Goal: Task Accomplishment & Management: Manage account settings

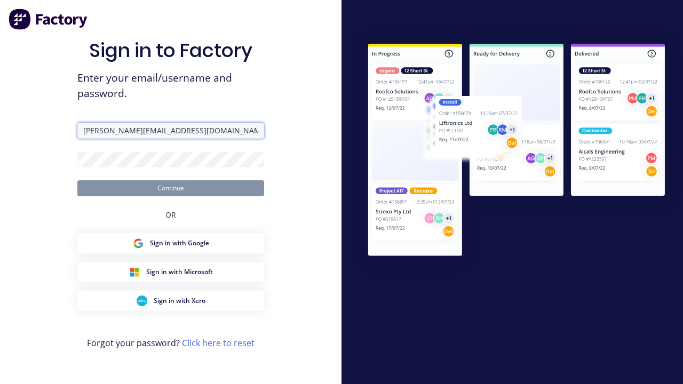
type input "[PERSON_NAME][EMAIL_ADDRESS][DOMAIN_NAME]"
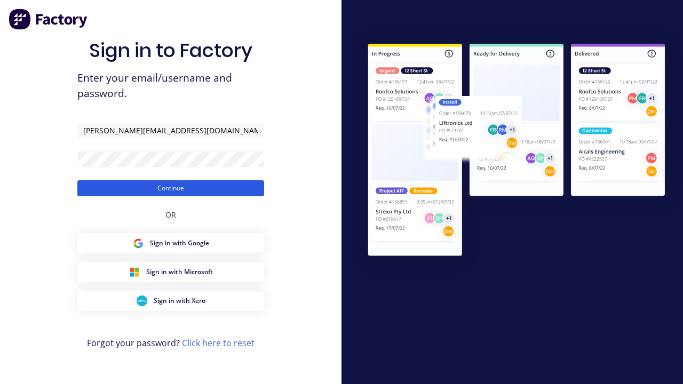
click at [171, 188] on button "Continue" at bounding box center [170, 188] width 187 height 16
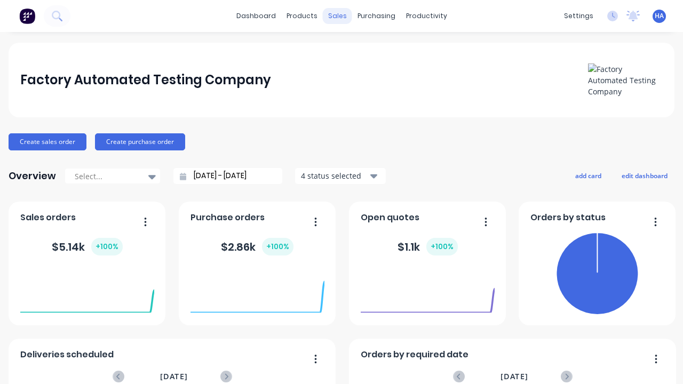
click at [337, 16] on div "sales" at bounding box center [337, 16] width 29 height 16
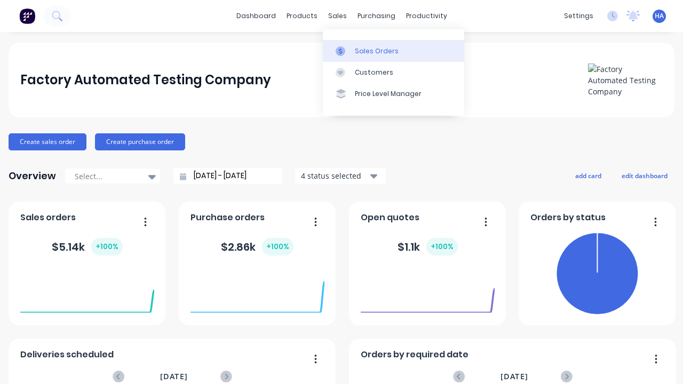
click at [393, 51] on div "Sales Orders" at bounding box center [377, 51] width 44 height 10
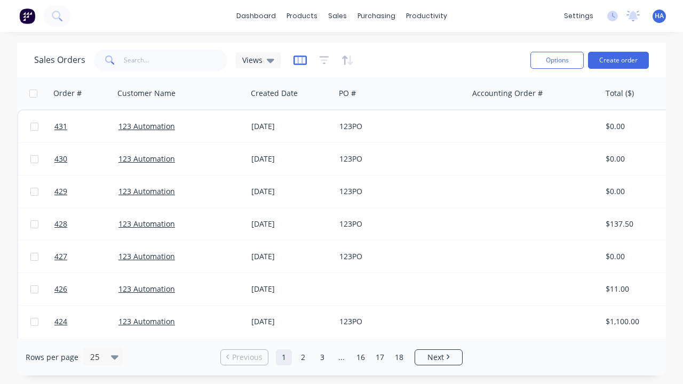
click at [300, 60] on icon "button" at bounding box center [299, 60] width 13 height 11
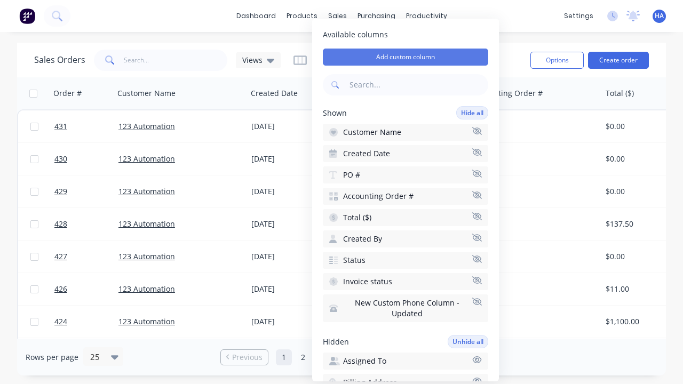
click at [405, 57] on button "Add custom column" at bounding box center [405, 57] width 165 height 17
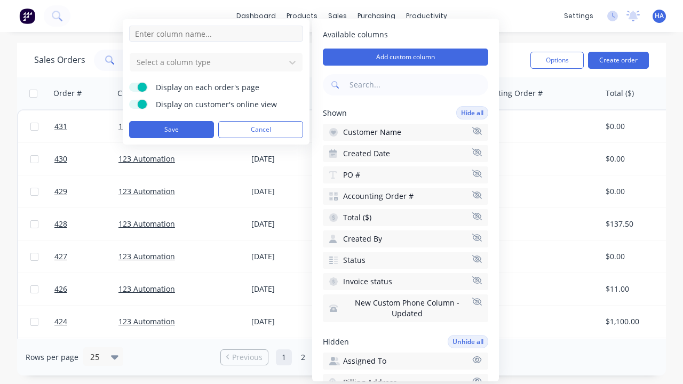
click at [216, 34] on input at bounding box center [216, 34] width 174 height 16
type input "New Custom Amount Column"
click at [208, 62] on div at bounding box center [208, 61] width 144 height 13
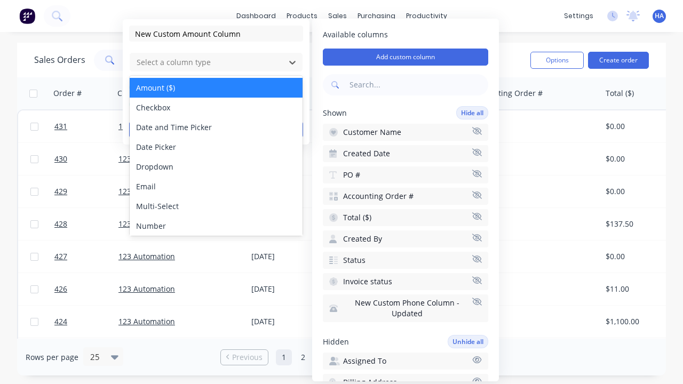
click at [216, 87] on div "Amount ($)" at bounding box center [216, 88] width 173 height 20
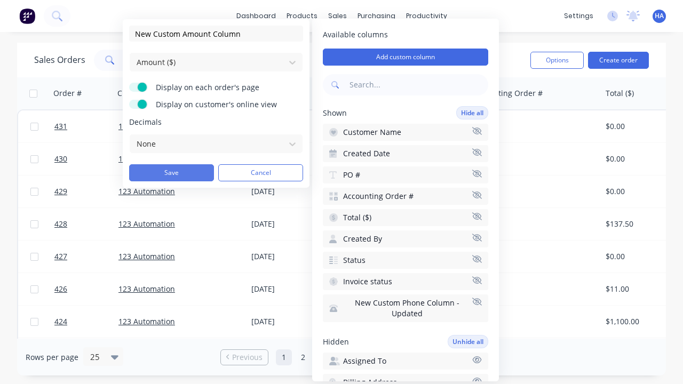
click at [171, 173] on button "Save" at bounding box center [171, 172] width 85 height 17
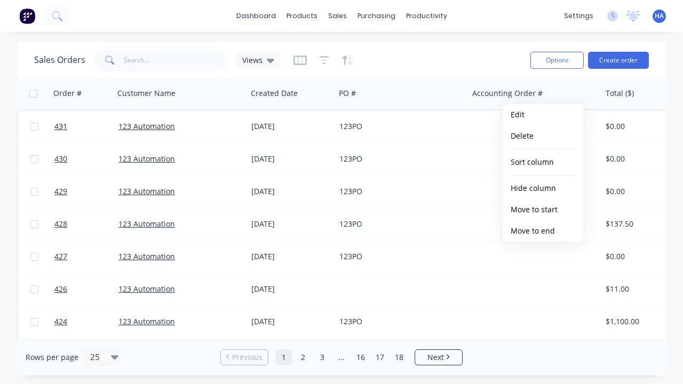
scroll to position [0, 716]
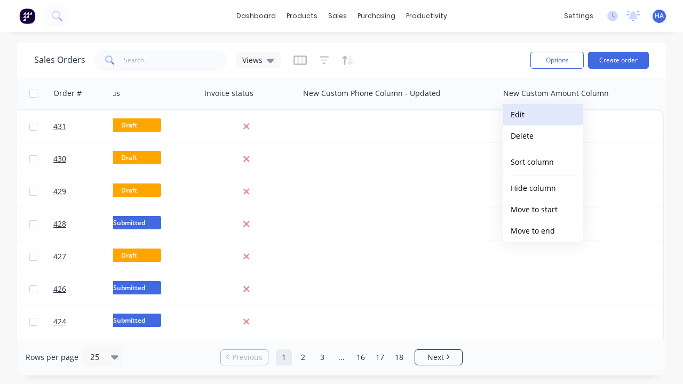
click at [543, 115] on button "Edit" at bounding box center [543, 114] width 80 height 21
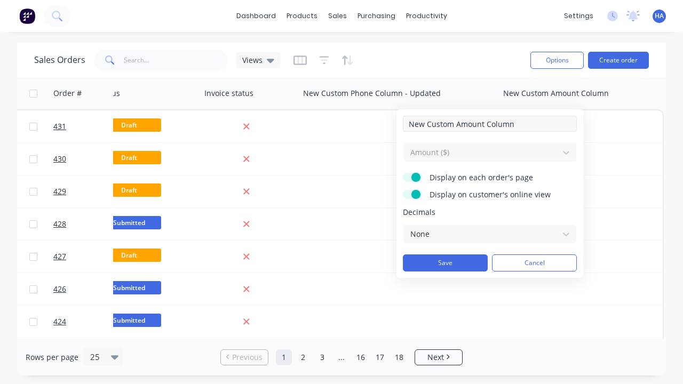
click at [490, 124] on input "New Custom Amount Column" at bounding box center [490, 124] width 174 height 16
type input "New Custom Amount Column - Updated"
click at [445, 263] on button "Save" at bounding box center [445, 262] width 85 height 17
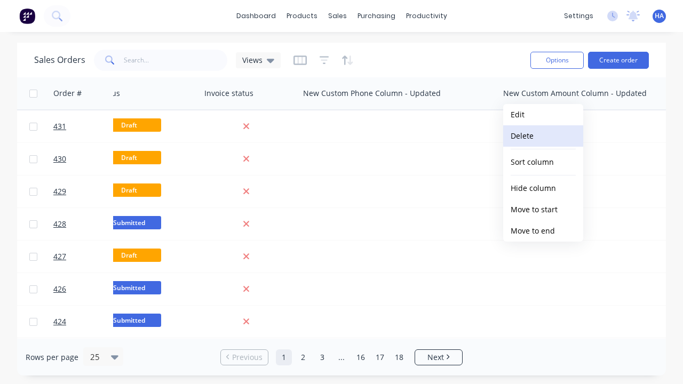
click at [543, 136] on button "Delete" at bounding box center [543, 135] width 80 height 21
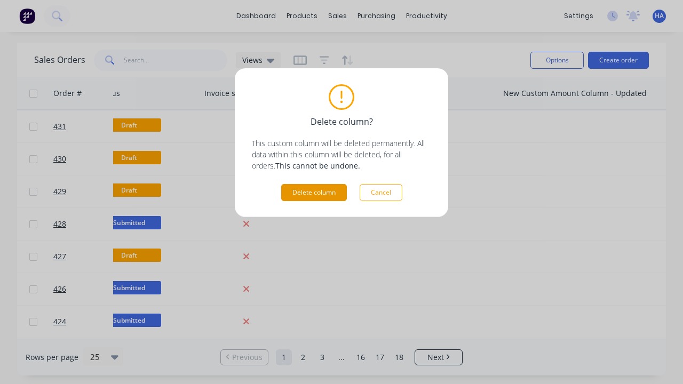
click at [314, 193] on button "Delete column" at bounding box center [314, 192] width 66 height 17
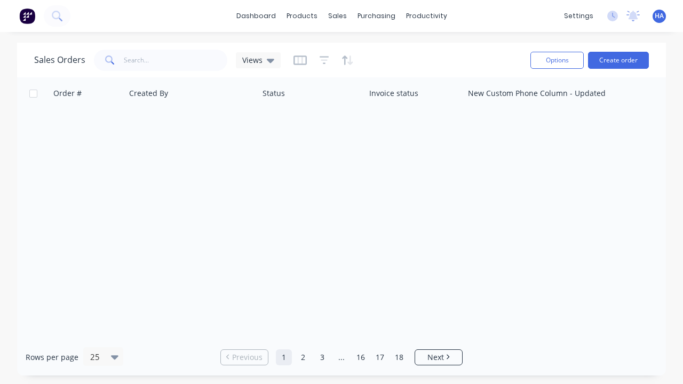
scroll to position [0, 551]
